Goal: Information Seeking & Learning: Learn about a topic

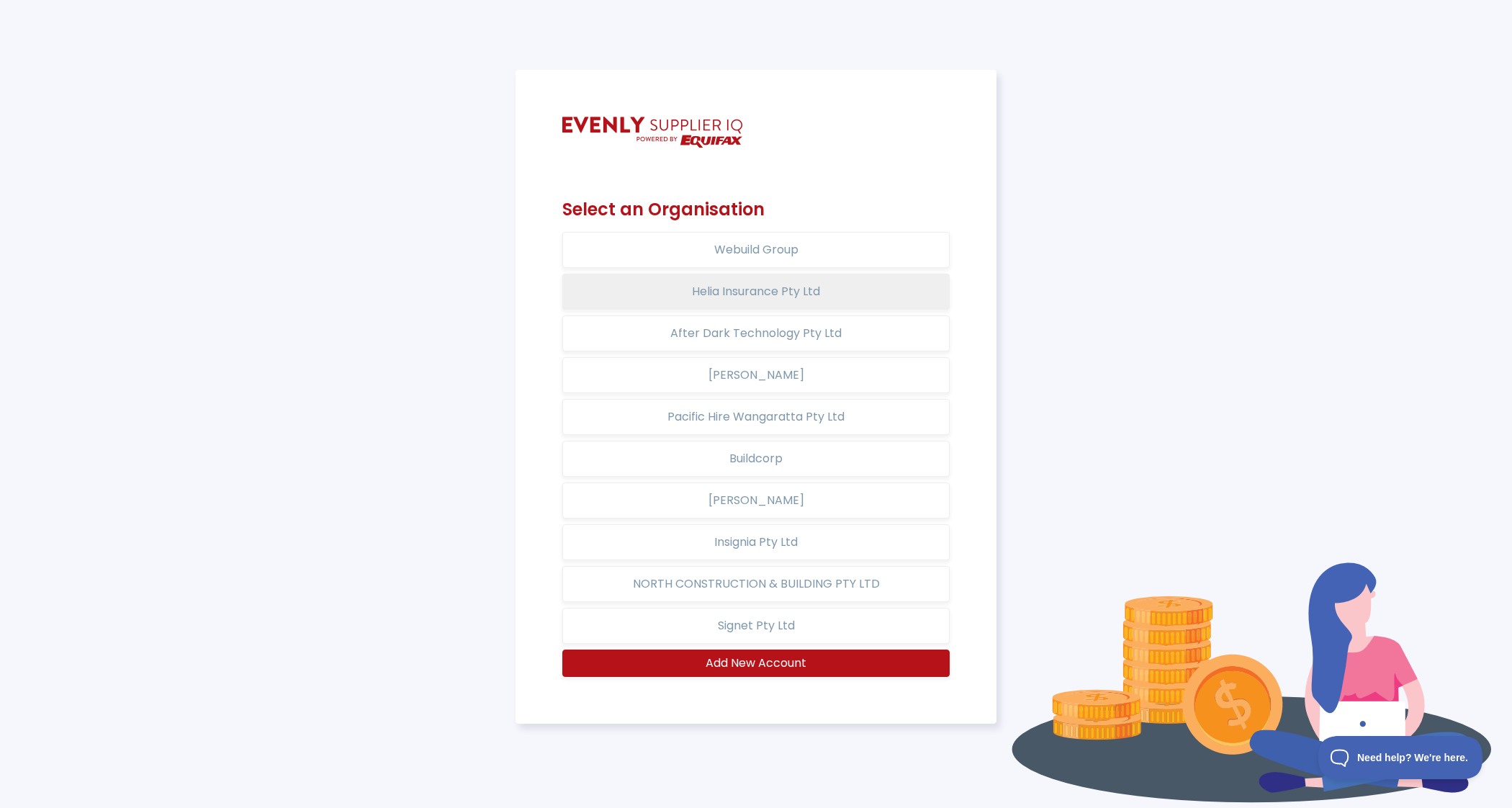
click at [802, 288] on button "Helia Insurance Pty Ltd" at bounding box center [756, 291] width 388 height 36
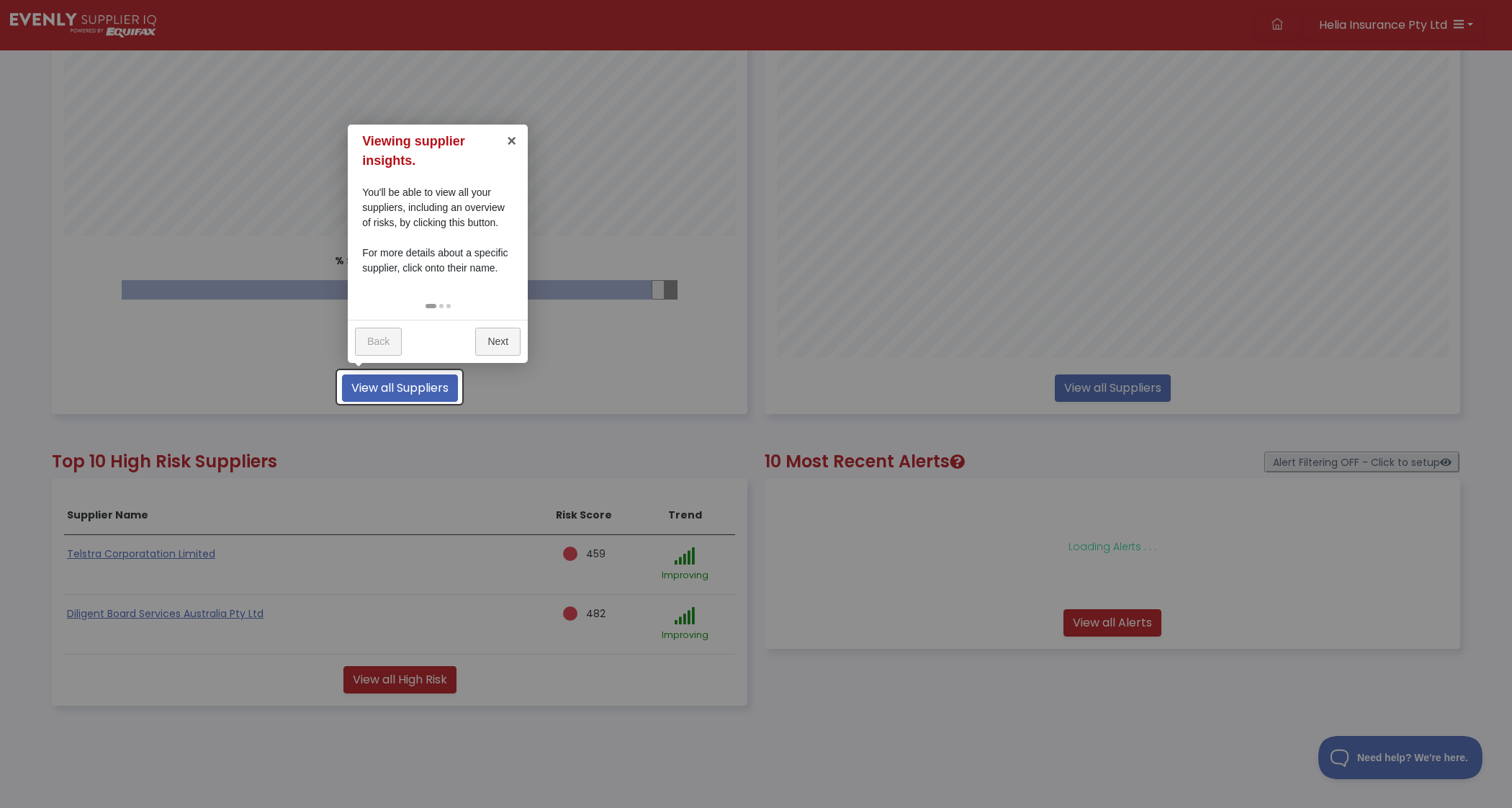
scroll to position [429, 0]
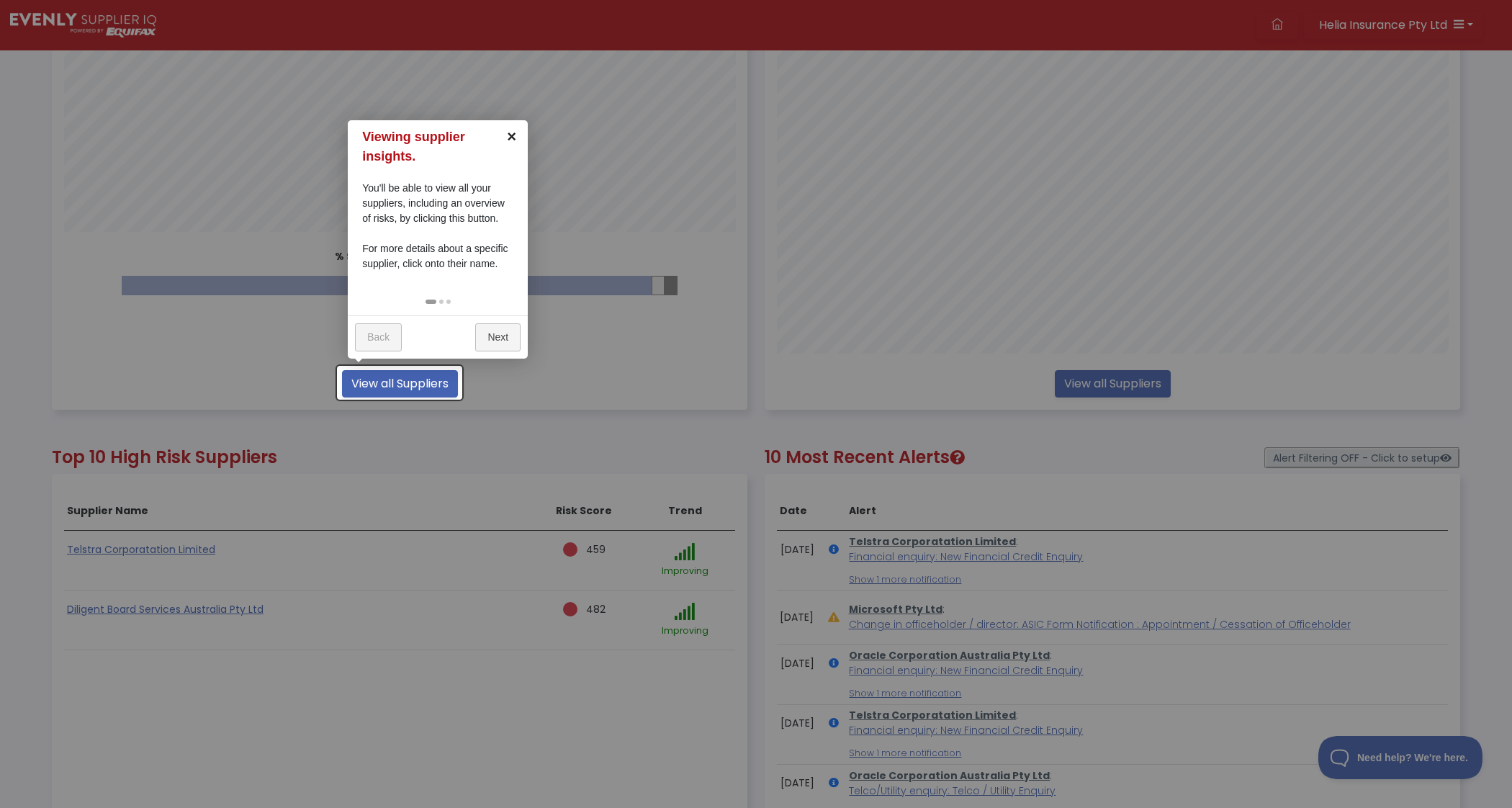
click at [513, 139] on link "×" at bounding box center [512, 136] width 33 height 33
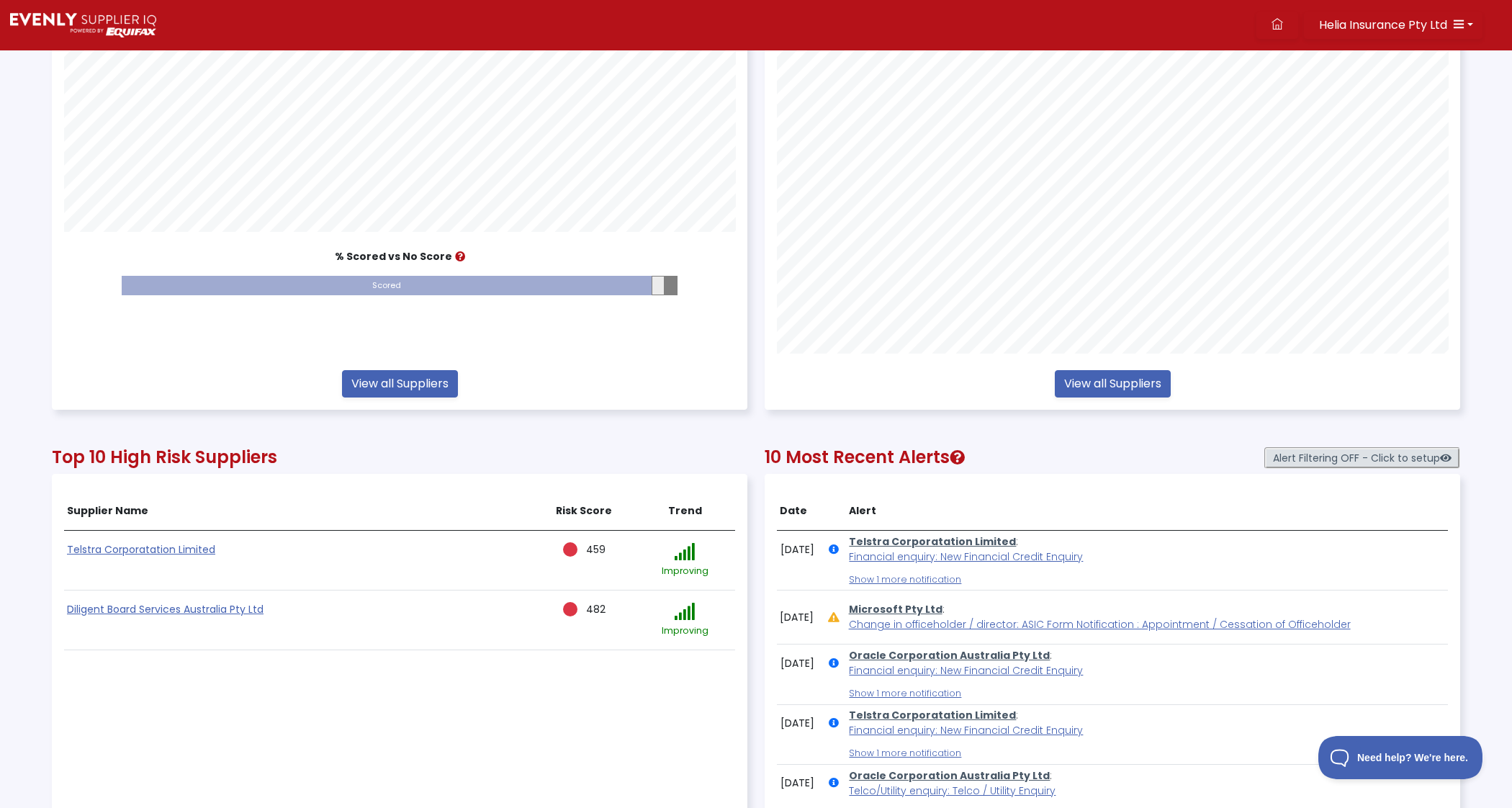
click at [940, 537] on link "Telstra Corporatation Limited" at bounding box center [933, 541] width 167 height 15
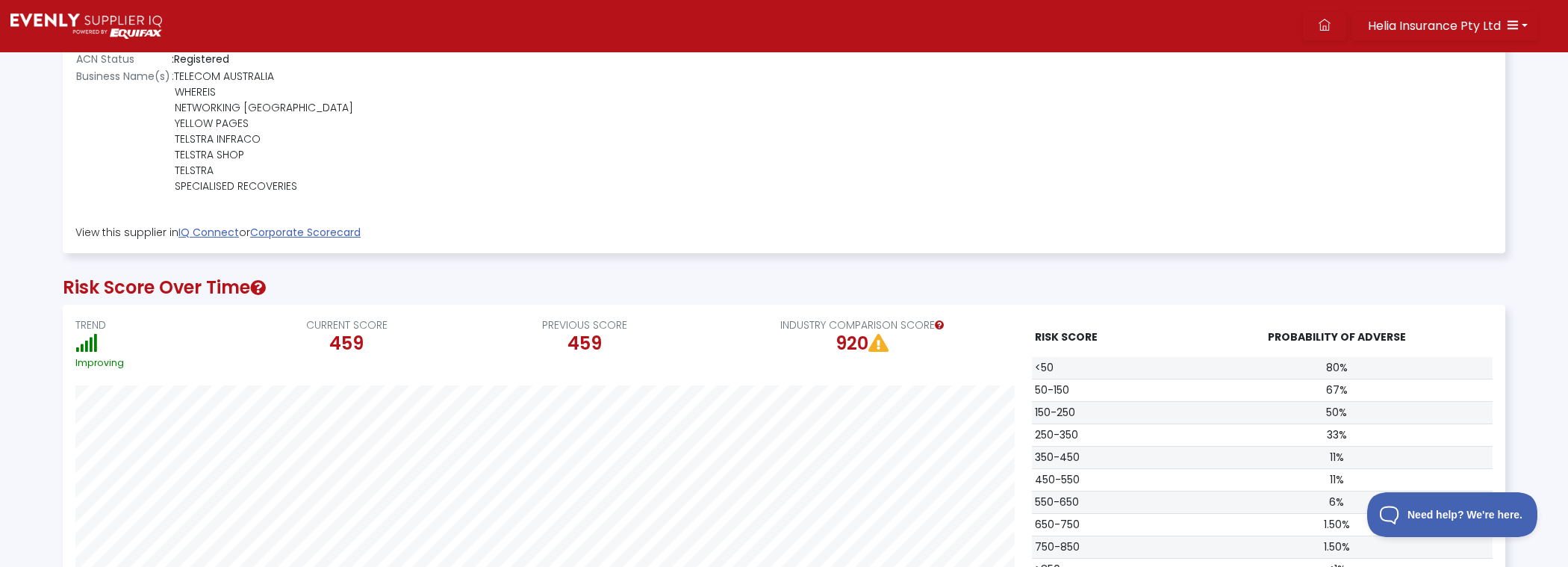
scroll to position [299, 0]
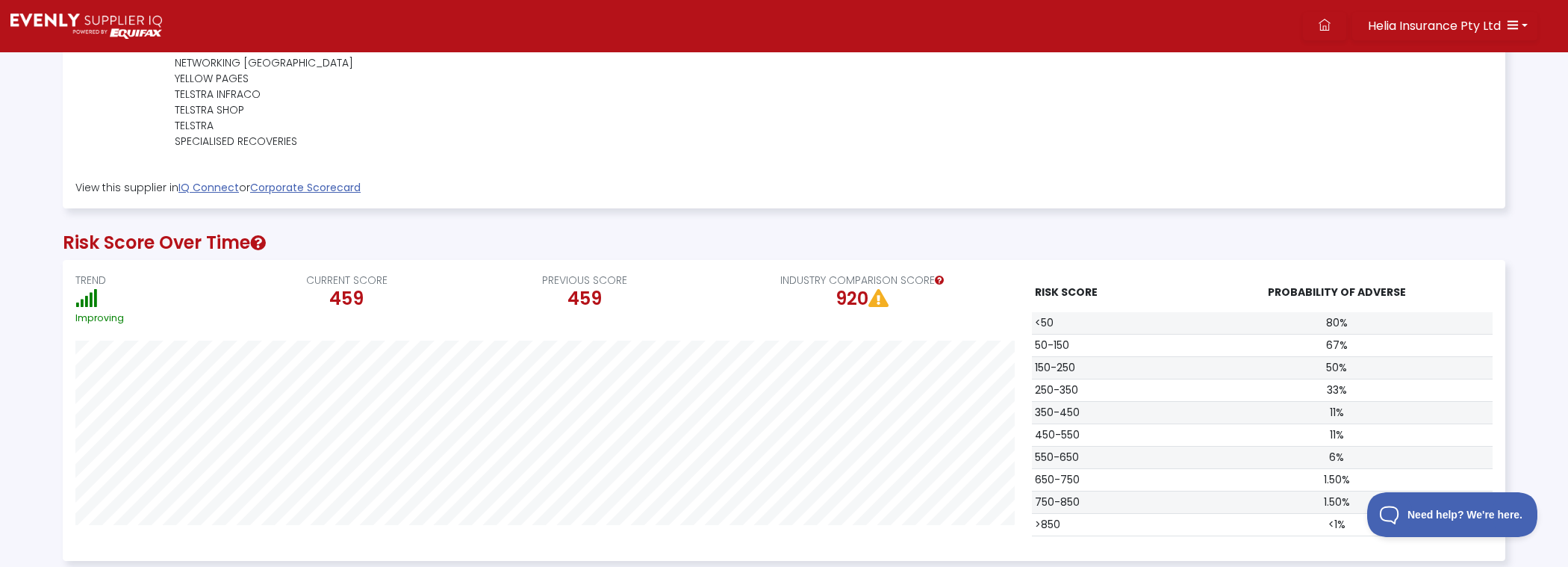
drag, startPoint x: 60, startPoint y: 235, endPoint x: 250, endPoint y: 240, distance: 190.1
click at [250, 240] on div "Risk Score Over Time TREND Improving CURRENT SCORE 459 PREVIOUS SCORE 459 INDUS…" at bounding box center [784, 392] width 1461 height 367
copy h2 "Risk Score Over Time"
